Goal: Task Accomplishment & Management: Complete application form

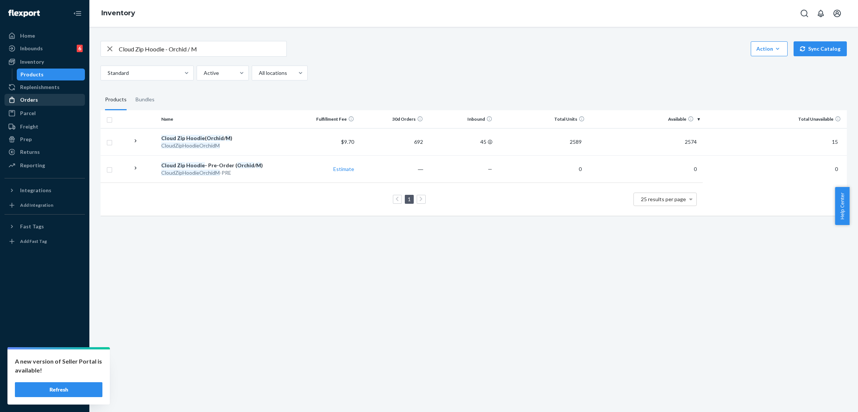
click at [35, 92] on div "Replenishments" at bounding box center [44, 87] width 79 height 10
click at [39, 101] on div "Orders" at bounding box center [44, 100] width 79 height 10
click at [40, 101] on ul "Home Inbounds 6 Shipping Plans Problems 6 Inventory Products Replenishments Ord…" at bounding box center [44, 101] width 80 height 142
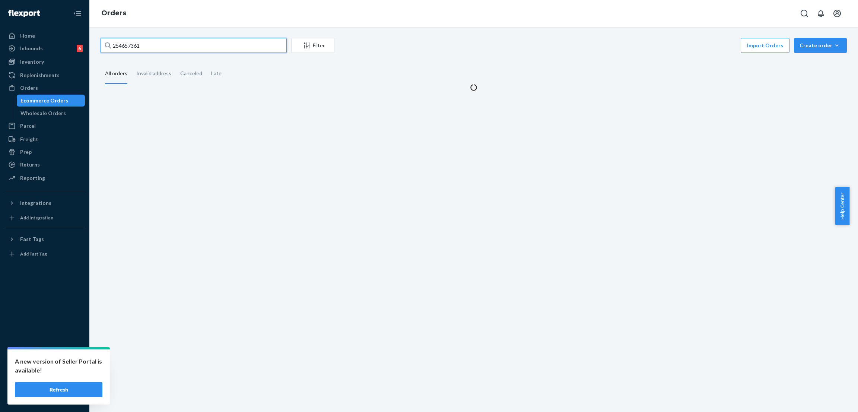
click at [160, 44] on input "254657361" at bounding box center [194, 45] width 186 height 15
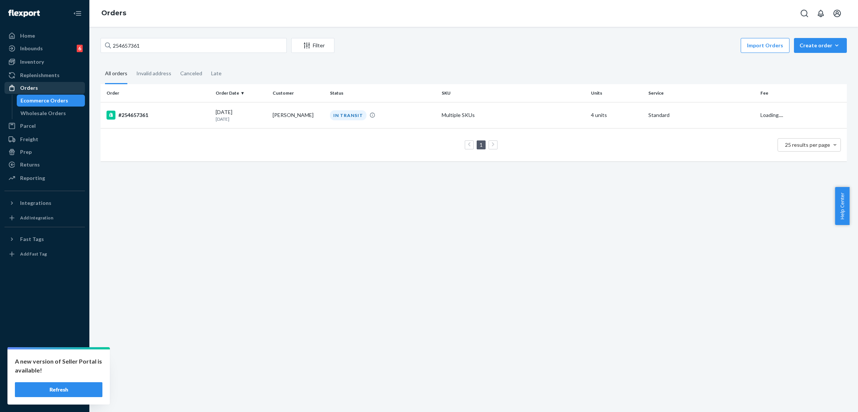
click at [67, 93] on link "Orders" at bounding box center [44, 88] width 80 height 12
click at [58, 92] on div "Orders" at bounding box center [44, 88] width 79 height 10
click at [163, 50] on input "254657361" at bounding box center [194, 45] width 186 height 15
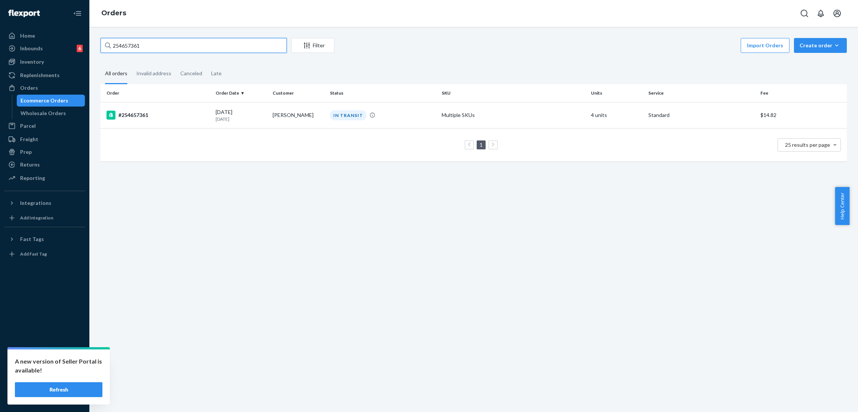
paste input "534428"
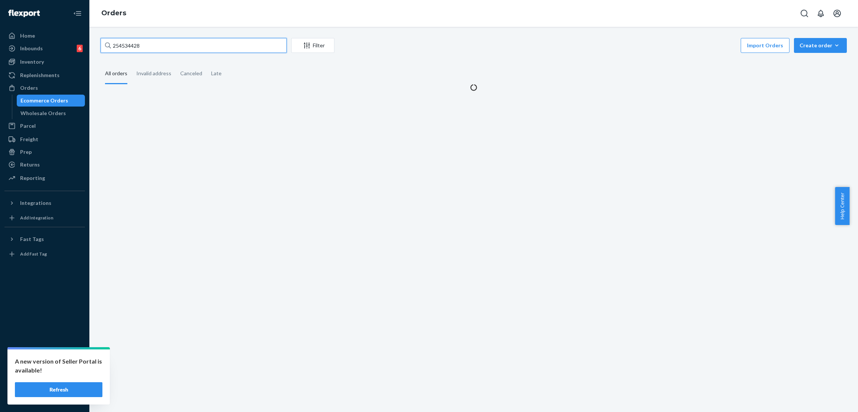
type input "254534428"
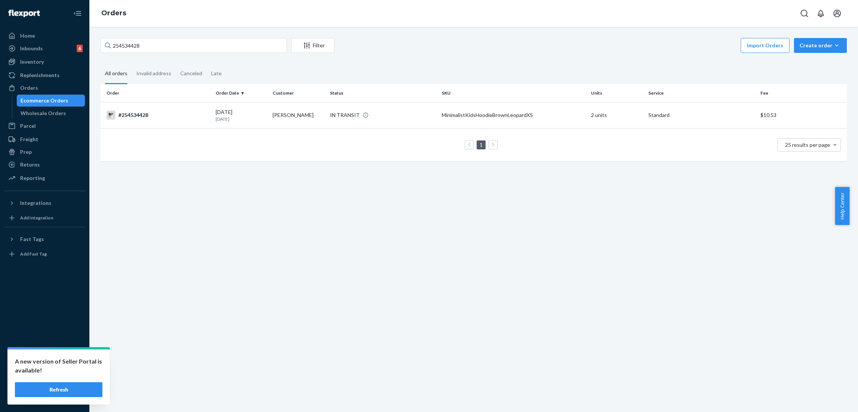
click at [498, 123] on td "MinimalistKidsHoodieBrownLeopardXS" at bounding box center [513, 115] width 149 height 26
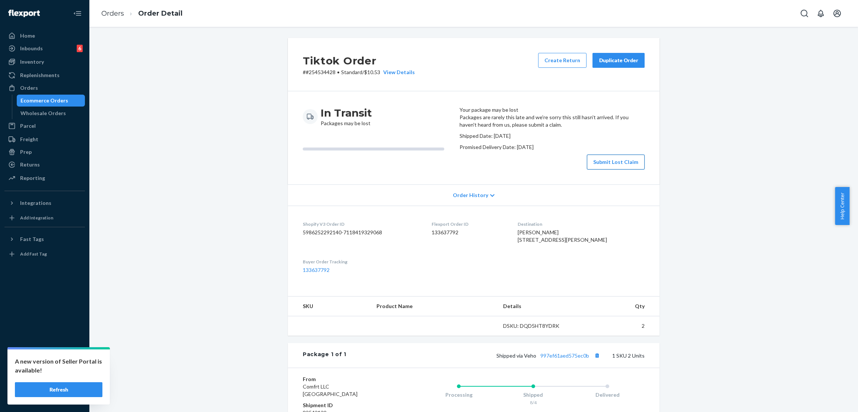
click at [593, 169] on button "Submit Lost Claim" at bounding box center [616, 162] width 58 height 15
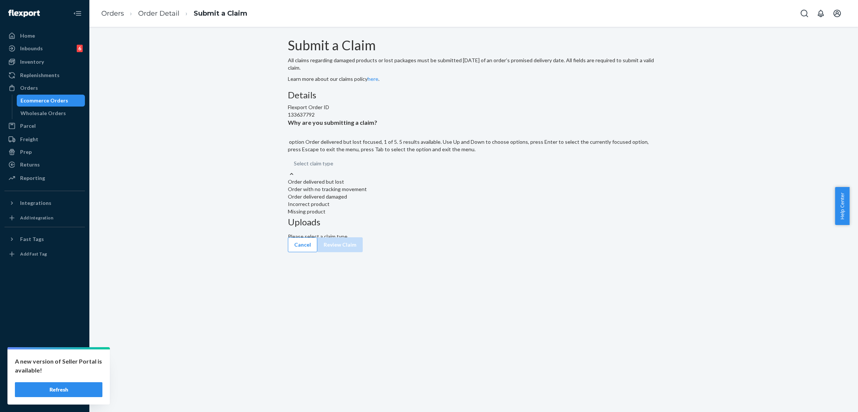
click at [333, 167] on div "Select claim type" at bounding box center [313, 163] width 39 height 7
click at [295, 167] on input "Why are you submitting a claim? option Order delivered but lost focused, 1 of 5…" at bounding box center [294, 163] width 1 height 7
click at [387, 193] on div "Order with no tracking movement" at bounding box center [474, 188] width 372 height 7
click at [295, 167] on input "Why are you submitting a claim? option Order with no tracking movement focused,…" at bounding box center [294, 163] width 1 height 7
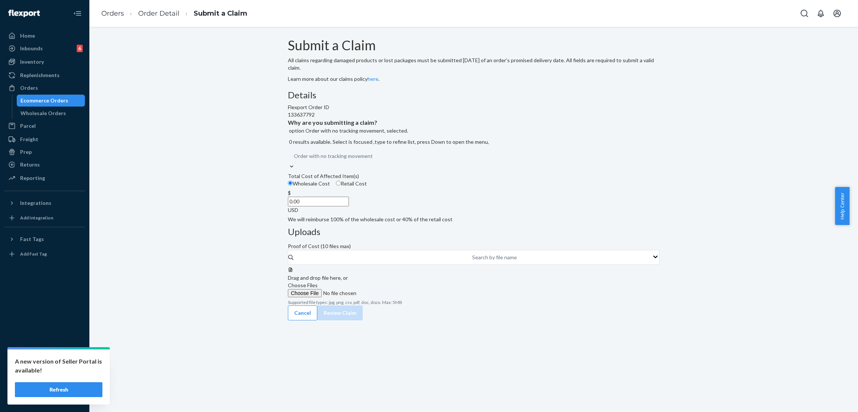
click at [349, 206] on input "0.00" at bounding box center [318, 202] width 61 height 10
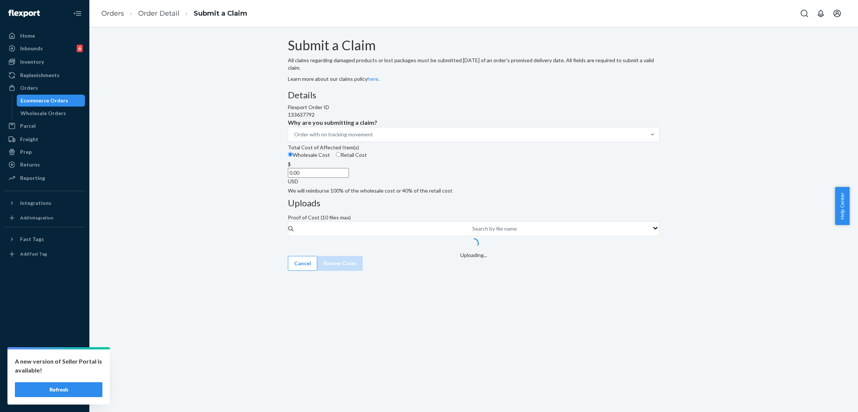
click at [349, 178] on input "0.00" at bounding box center [318, 173] width 61 height 10
type input "0.00"
type input "45.00"
click at [571, 302] on div "Submit a Claim All claims regarding damaged products or lost packages must be s…" at bounding box center [473, 219] width 769 height 385
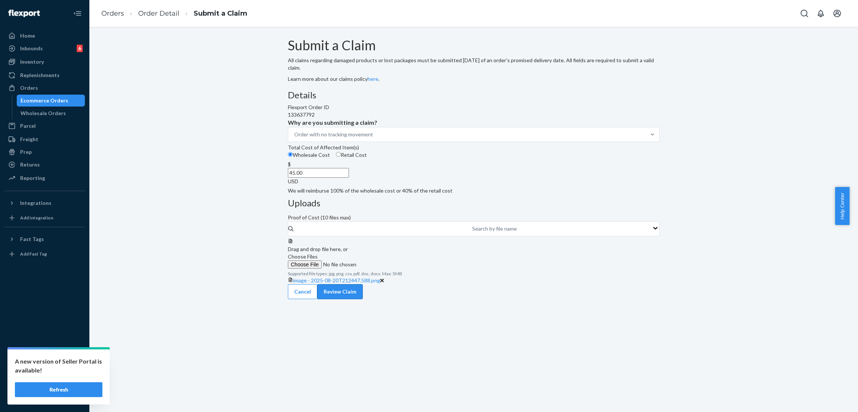
click at [363, 297] on button "Review Claim" at bounding box center [339, 291] width 45 height 15
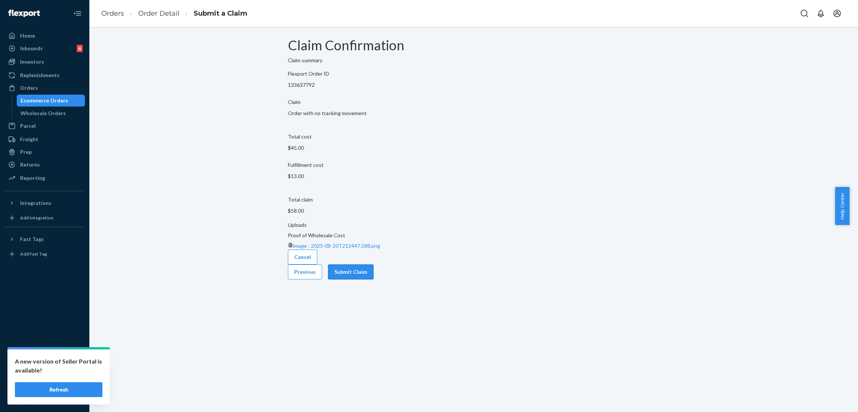
click at [374, 274] on button "Submit Claim" at bounding box center [350, 271] width 45 height 15
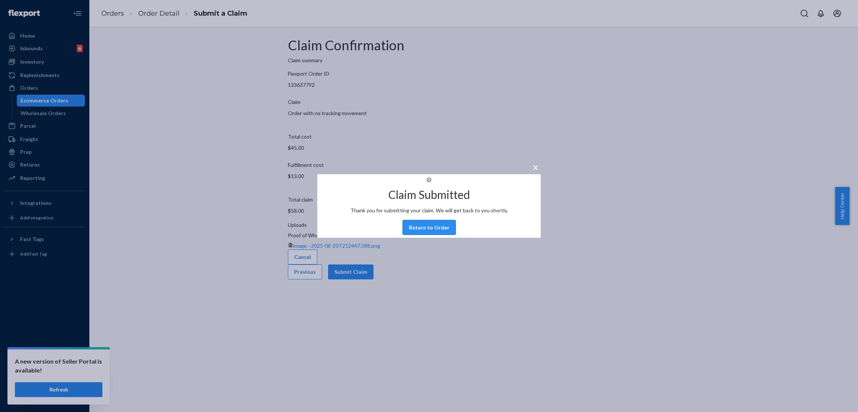
click at [417, 235] on button "Return to Order" at bounding box center [429, 227] width 53 height 15
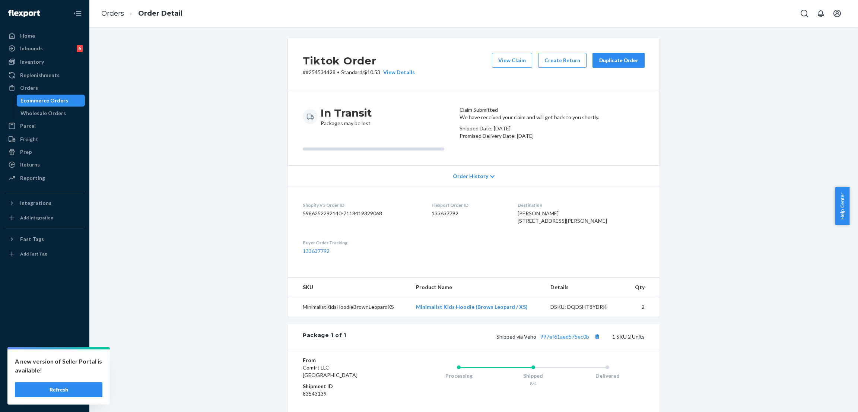
click at [310, 76] on div "Tiktok Order # #254534428 • Standard / $10.53 View Details View Claim Create Re…" at bounding box center [474, 64] width 372 height 53
copy p "# #254534428 • Standard / $10.53"
click at [310, 70] on p "# #254534428 • Standard / $10.53 View Details" at bounding box center [359, 72] width 112 height 7
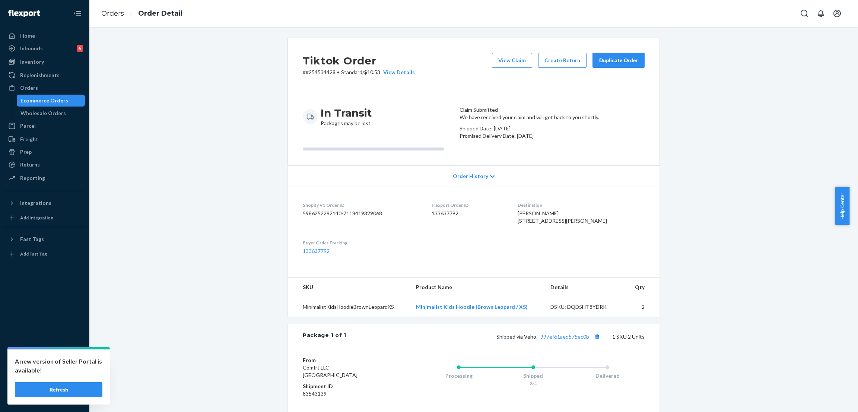
click at [324, 73] on p "# #254534428 • Standard / $10.53 View Details" at bounding box center [359, 72] width 112 height 7
copy p "254534428"
